Goal: Transaction & Acquisition: Subscribe to service/newsletter

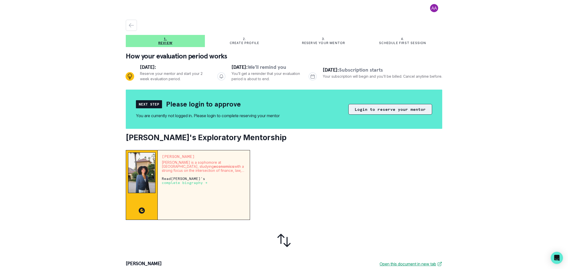
click at [391, 112] on button "Login to reserve your mentor" at bounding box center [390, 109] width 84 height 11
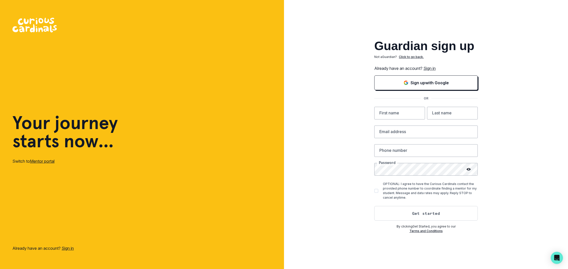
click at [434, 69] on link "Sign in" at bounding box center [429, 68] width 12 height 5
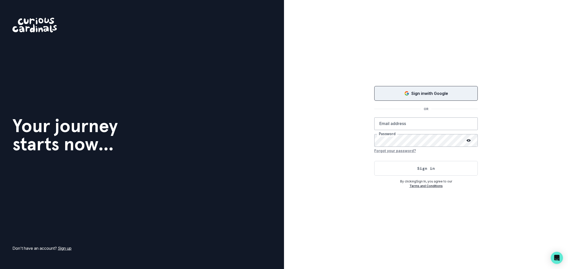
click at [431, 94] on p "Sign in with Google" at bounding box center [429, 93] width 37 height 6
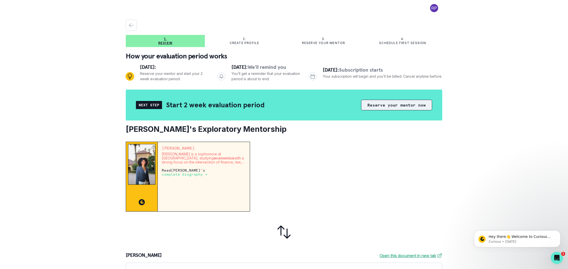
click at [392, 105] on button "Reserve your mentor now" at bounding box center [396, 105] width 71 height 11
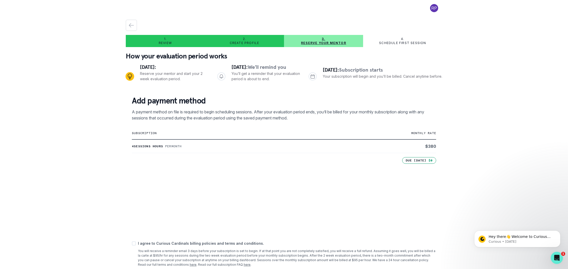
scroll to position [30, 0]
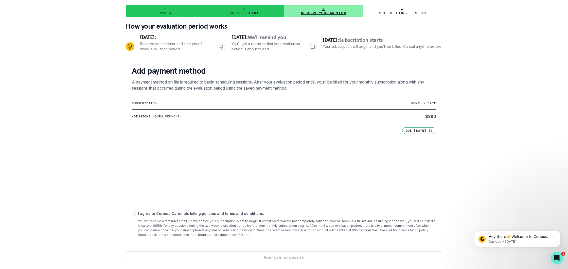
click at [134, 213] on span at bounding box center [134, 214] width 4 height 4
click at [132, 214] on input "checkbox" at bounding box center [132, 214] width 0 height 0
checkbox input "true"
click at [287, 257] on button "Approve proposal" at bounding box center [284, 258] width 316 height 12
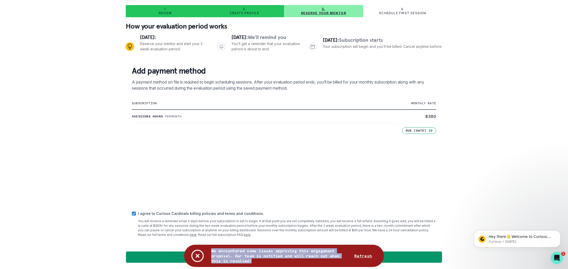
drag, startPoint x: 260, startPoint y: 263, endPoint x: 204, endPoint y: 252, distance: 57.2
click at [204, 252] on div "We encountered some issues approving this engagement proposal. Our team is noti…" at bounding box center [284, 256] width 200 height 22
copy p "We encountered some issues approving this engagement proposal. Our team is noti…"
